Goal: Task Accomplishment & Management: Complete application form

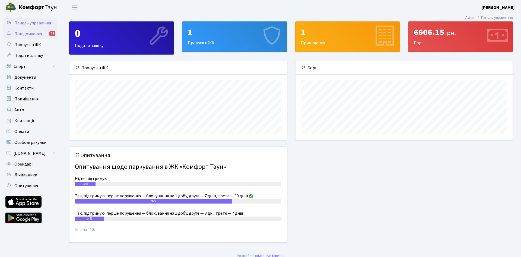
scroll to position [78, 218]
click at [21, 46] on span "Пропуск в ЖК" at bounding box center [27, 45] width 27 height 6
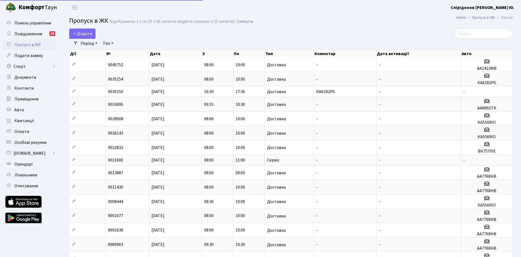
select select "25"
click at [85, 34] on span "Додати" at bounding box center [82, 34] width 19 height 6
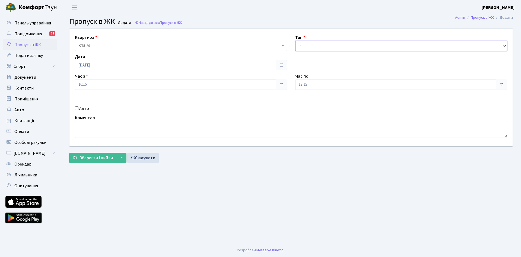
click at [295, 41] on select "- Доставка Таксі Гості Сервіс" at bounding box center [401, 46] width 212 height 10
select select "1"
click option "Доставка" at bounding box center [0, 0] width 0 height 0
click at [128, 65] on input "[DATE]" at bounding box center [175, 65] width 201 height 10
click at [89, 100] on td "7" at bounding box center [88, 101] width 8 height 8
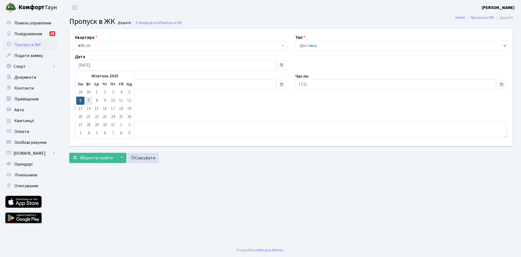
type input "[DATE]"
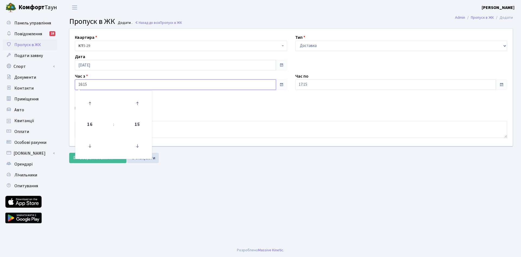
drag, startPoint x: 100, startPoint y: 86, endPoint x: 61, endPoint y: 82, distance: 38.5
click at [75, 82] on input "16:15" at bounding box center [175, 85] width 201 height 10
type input "08:00"
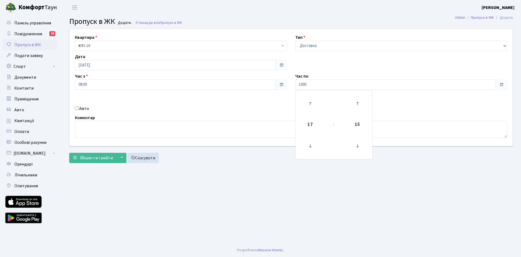
type input "10:00"
click at [77, 108] on input "Авто" at bounding box center [77, 108] width 4 height 4
checkbox input "true"
click at [90, 131] on textarea at bounding box center [291, 129] width 433 height 17
paste textarea "ВК 7570 ІЕ"
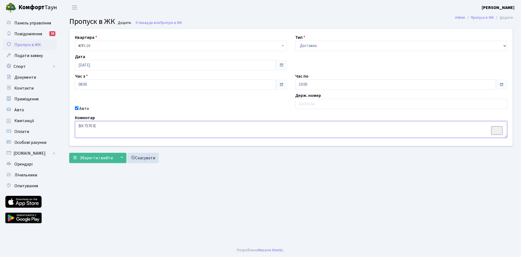
click at [84, 125] on textarea "ВК 7570 ІЕ" at bounding box center [291, 129] width 433 height 17
type textarea "ВК7570ІЕ"
click at [334, 103] on input "text" at bounding box center [401, 104] width 212 height 10
paste input "ВК7570ІЕ"
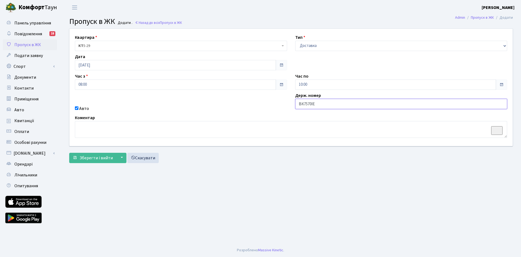
type input "ВК7570ІЕ"
click at [260, 203] on main "Admin Пропуск в ЖК Додати Пропуск в ЖК Додати . Назад до всіх Пропуск в ЖК Квар…" at bounding box center [291, 129] width 460 height 229
click at [90, 158] on span "Зберегти і вийти" at bounding box center [96, 158] width 33 height 6
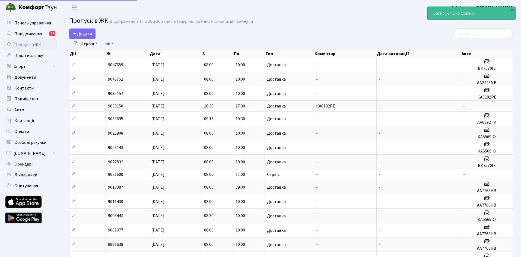
select select "25"
